Goal: Task Accomplishment & Management: Manage account settings

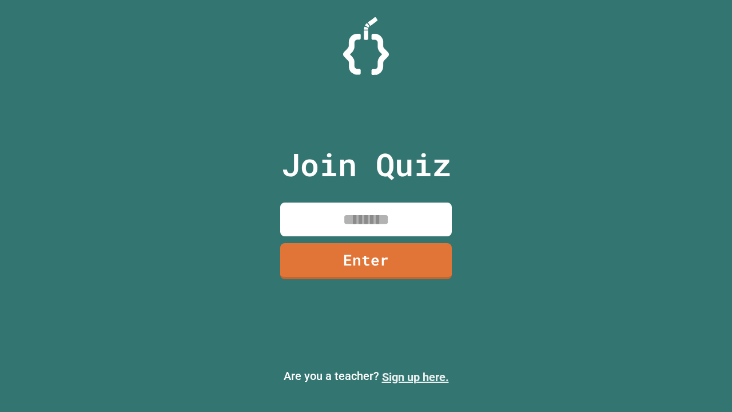
click at [415, 377] on link "Sign up here." at bounding box center [415, 377] width 67 height 14
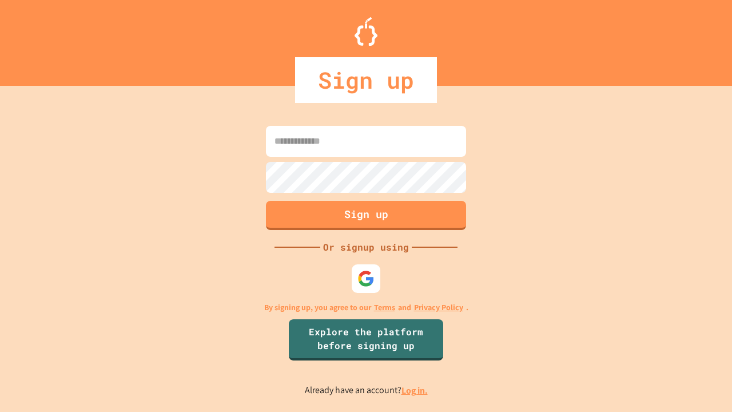
click at [415, 390] on link "Log in." at bounding box center [415, 390] width 26 height 12
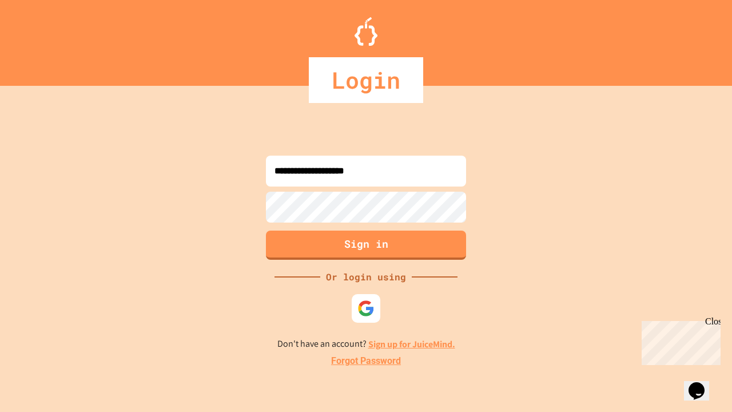
type input "**********"
